Goal: Information Seeking & Learning: Learn about a topic

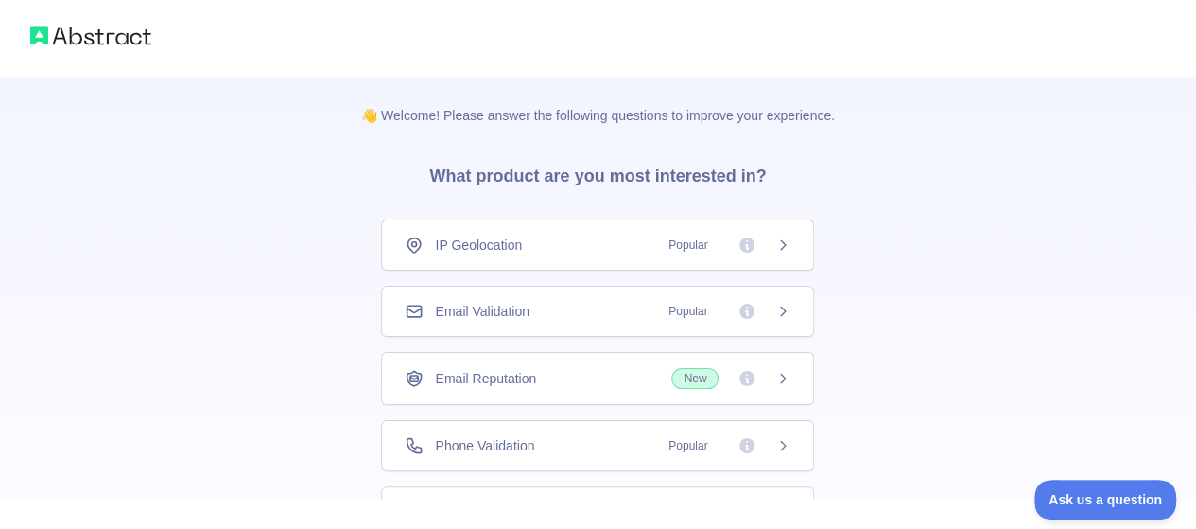
scroll to position [161, 0]
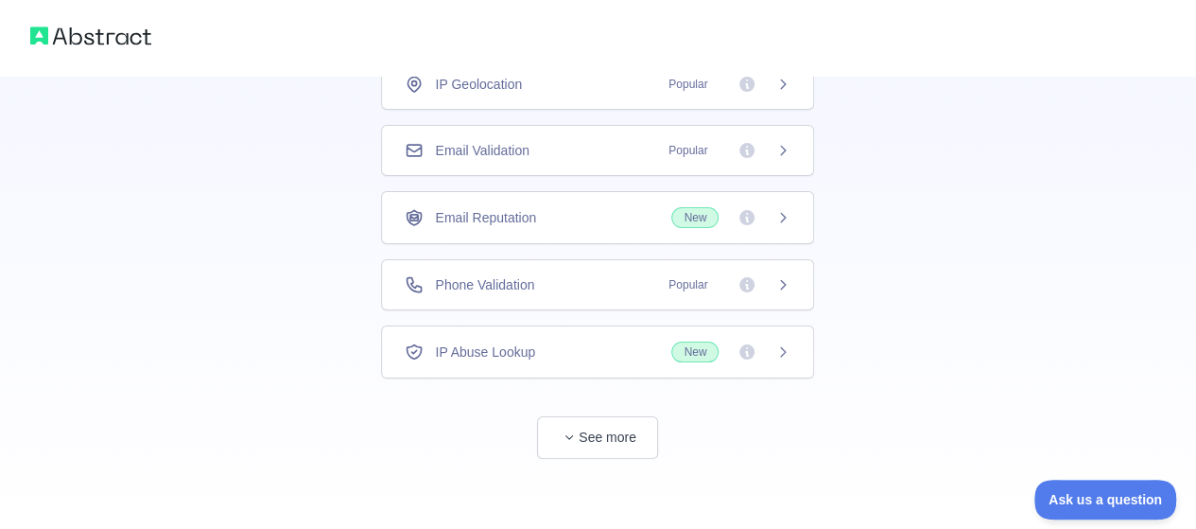
click at [777, 277] on icon at bounding box center [782, 284] width 15 height 15
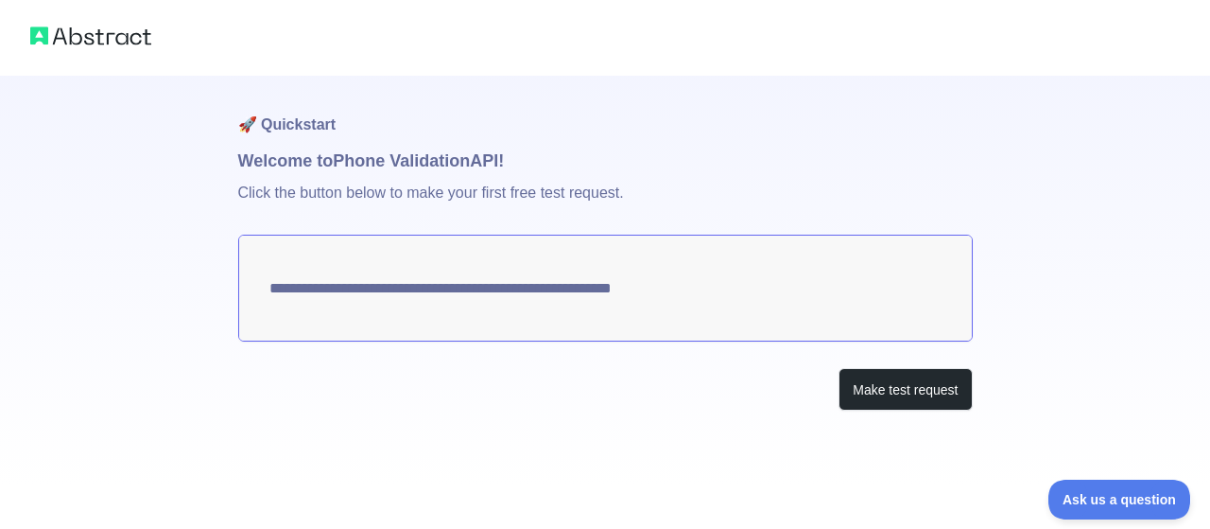
click at [756, 298] on textarea "**********" at bounding box center [605, 288] width 735 height 107
click at [700, 288] on textarea "**********" at bounding box center [605, 288] width 735 height 107
click at [932, 394] on button "Make test request" at bounding box center [905, 389] width 133 height 43
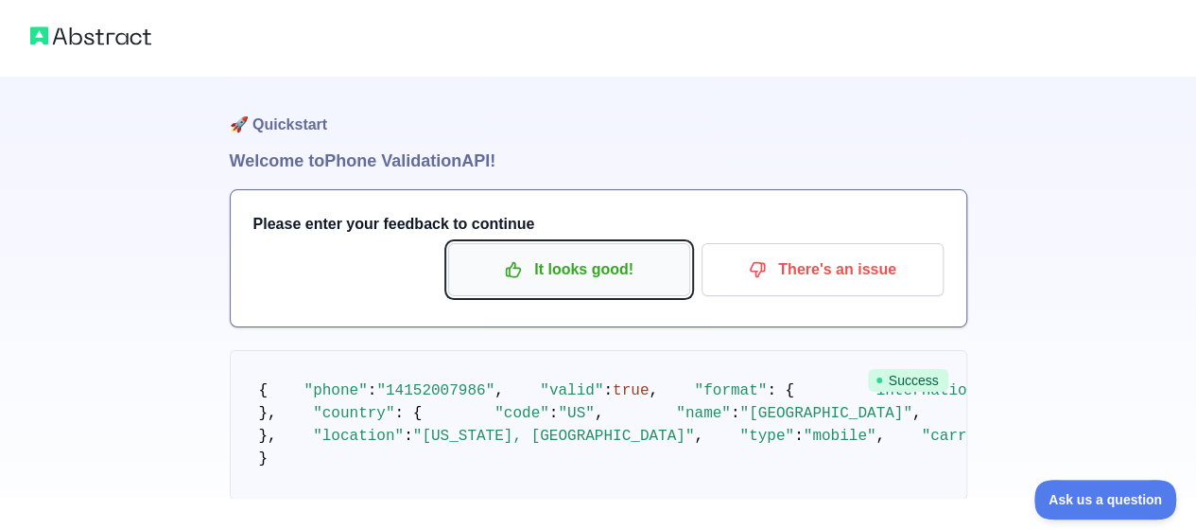
click at [541, 284] on p "It looks good!" at bounding box center [569, 269] width 214 height 32
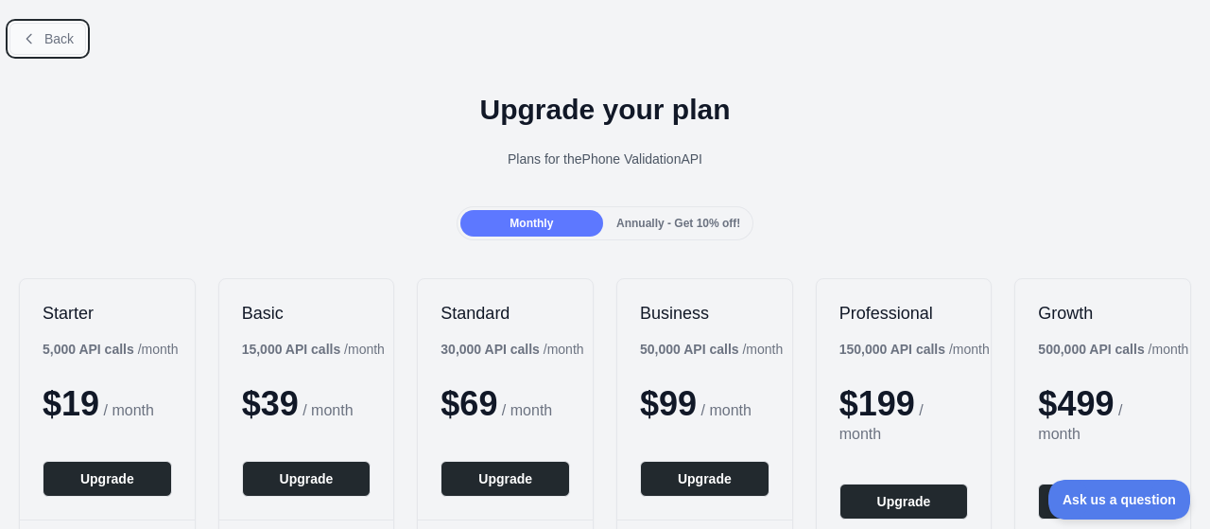
click at [45, 35] on span "Back" at bounding box center [58, 38] width 29 height 15
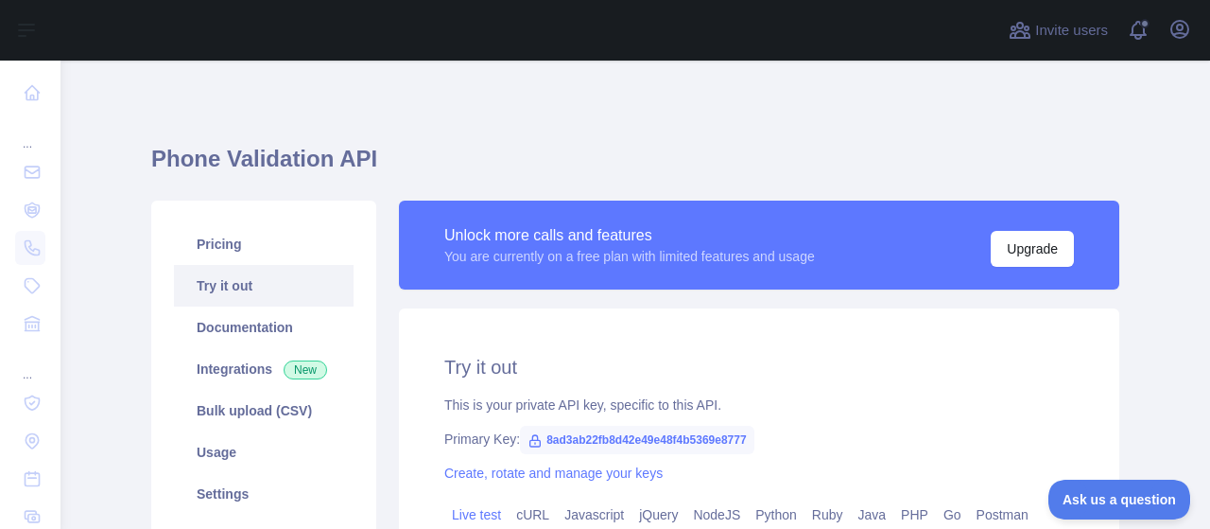
scroll to position [189, 0]
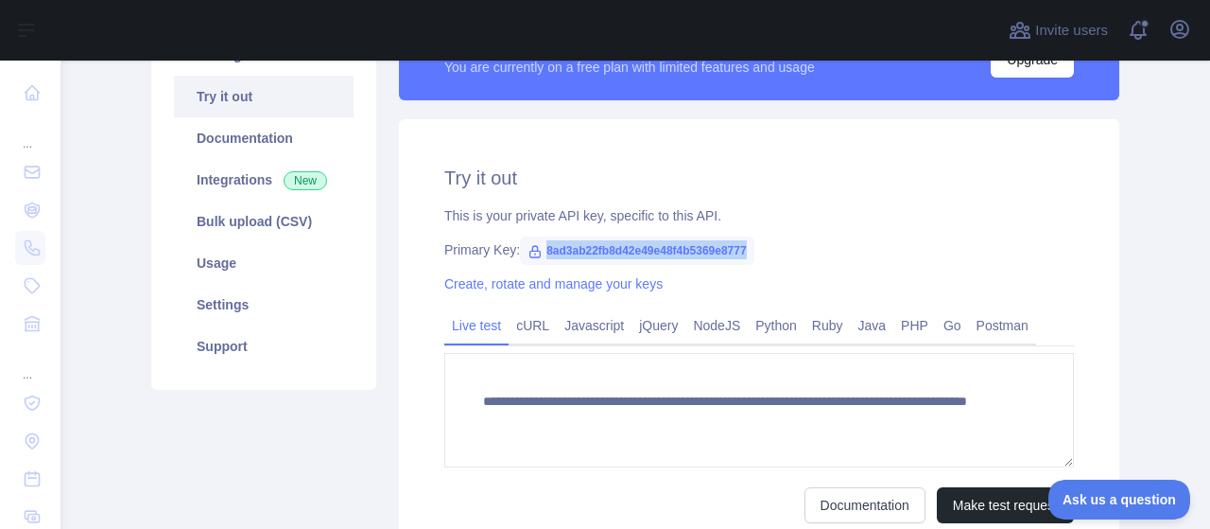
drag, startPoint x: 739, startPoint y: 249, endPoint x: 800, endPoint y: 254, distance: 60.8
click at [531, 250] on span "8ad3ab22fb8d42e49e48f4b5369e8777" at bounding box center [637, 250] width 235 height 28
copy span "8ad3ab22fb8d42e49e48f4b5369e8777"
click at [252, 229] on link "Bulk upload (CSV)" at bounding box center [264, 221] width 180 height 42
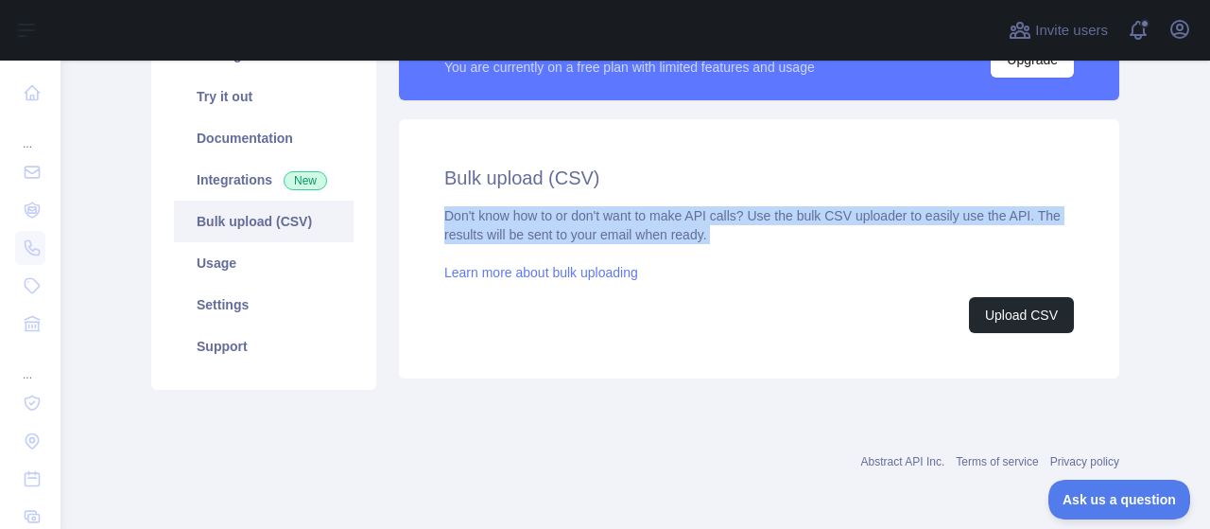
drag, startPoint x: 421, startPoint y: 215, endPoint x: 716, endPoint y: 244, distance: 296.5
click at [716, 244] on div "Bulk upload (CSV) Don't know how to or don't want to make API calls? Use the bu…" at bounding box center [759, 248] width 721 height 259
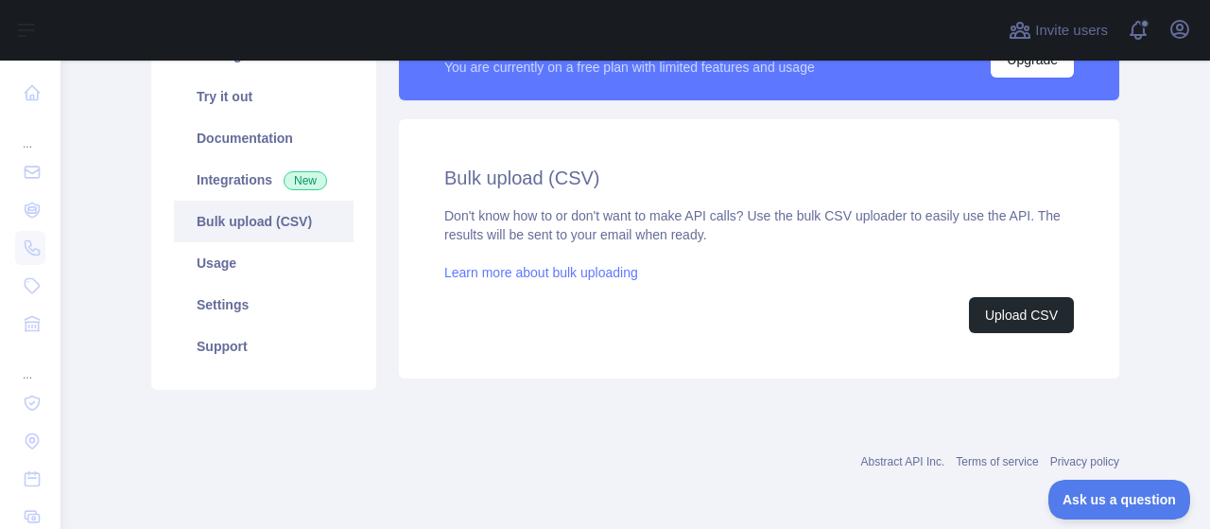
click at [573, 419] on div "Abstract API Inc. Terms of service Privacy policy" at bounding box center [635, 450] width 968 height 68
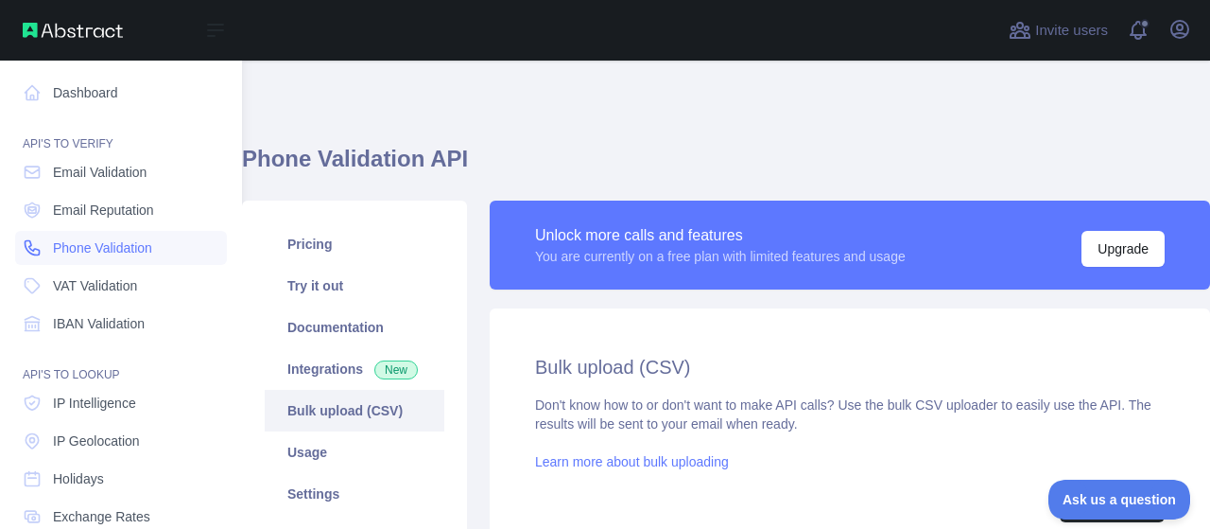
click at [121, 243] on span "Phone Validation" at bounding box center [102, 247] width 99 height 19
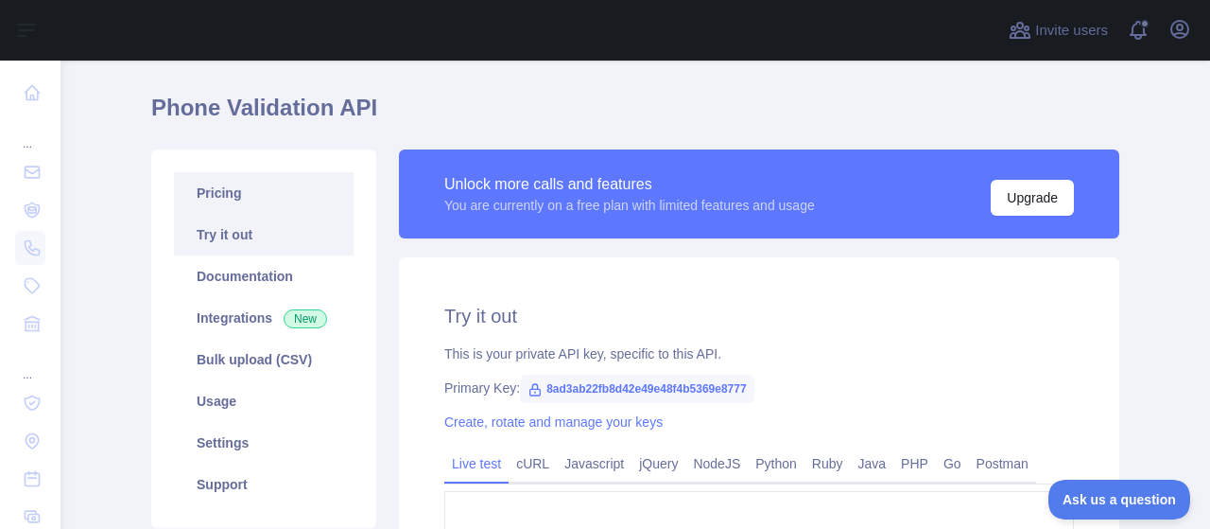
scroll to position [95, 0]
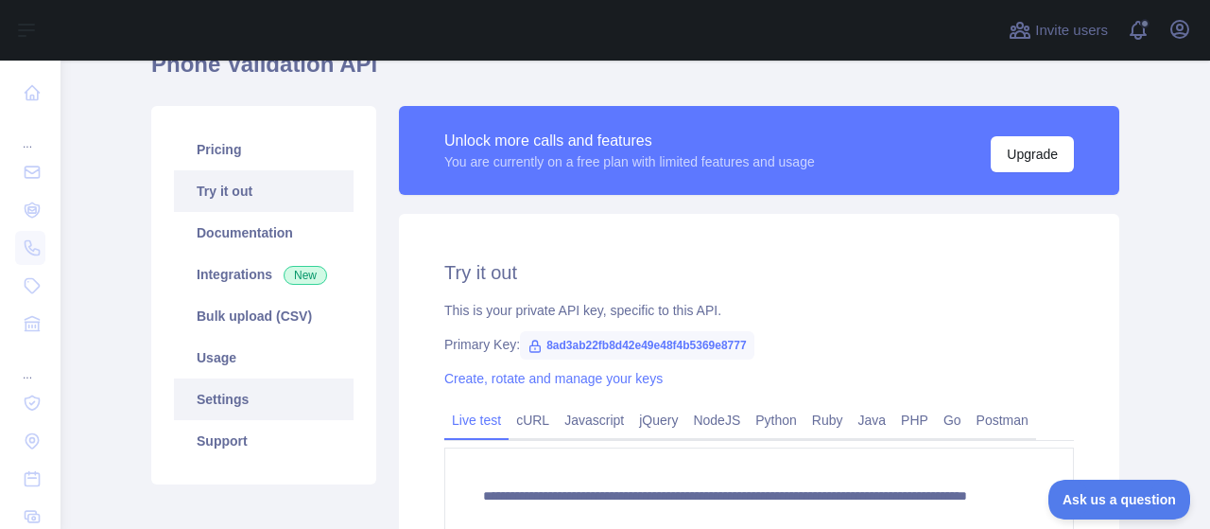
click at [237, 391] on link "Settings" at bounding box center [264, 399] width 180 height 42
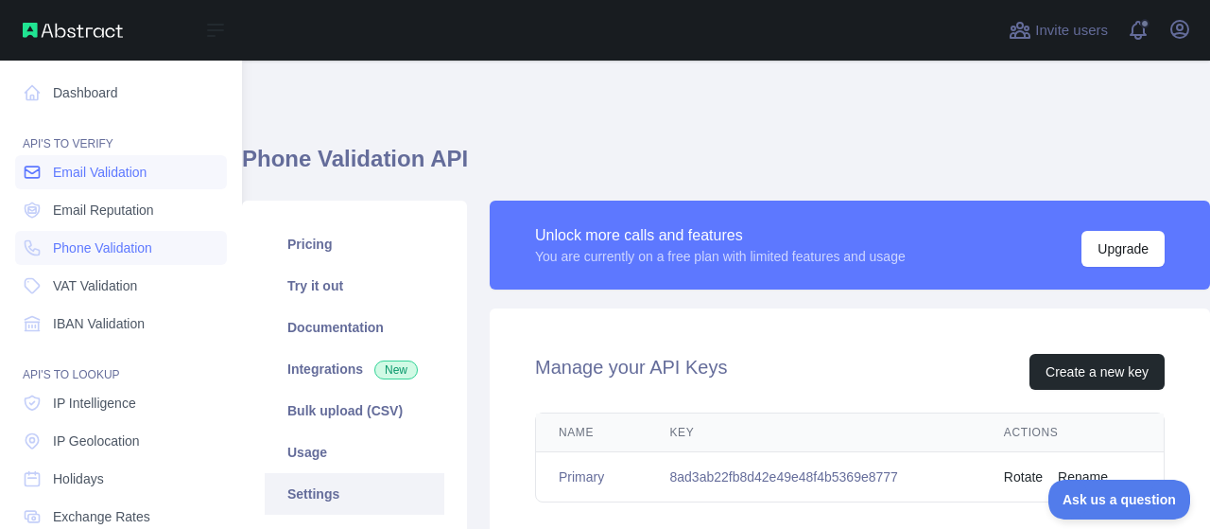
click at [116, 179] on span "Email Validation" at bounding box center [100, 172] width 94 height 19
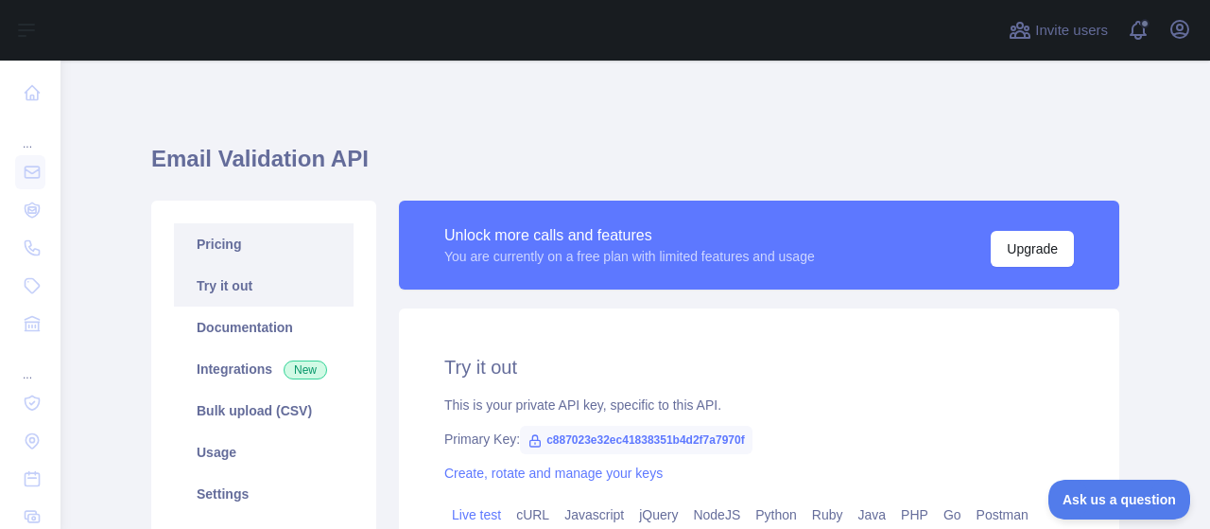
click at [233, 250] on link "Pricing" at bounding box center [264, 244] width 180 height 42
